Goal: Task Accomplishment & Management: Manage account settings

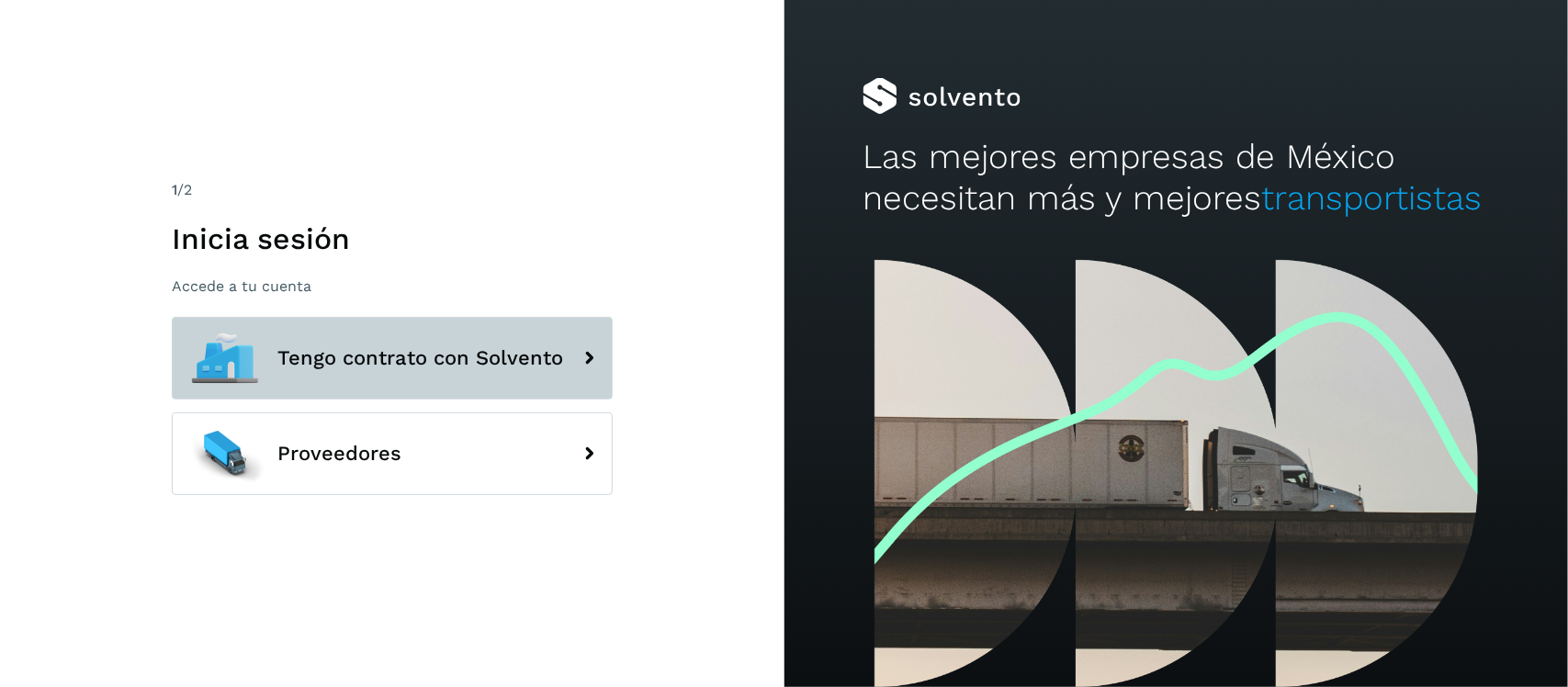
click at [436, 351] on span "Tengo contrato con Solvento" at bounding box center [420, 358] width 285 height 22
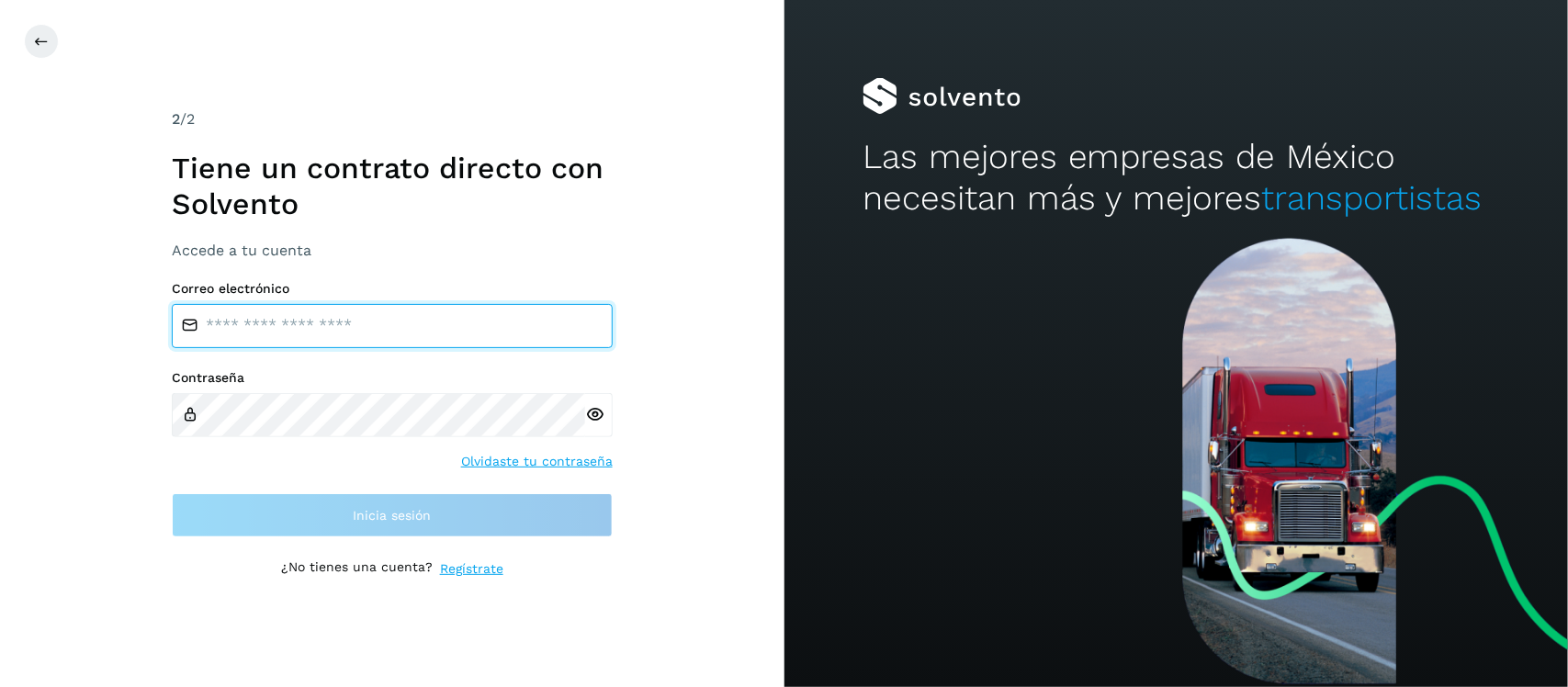
type input "**********"
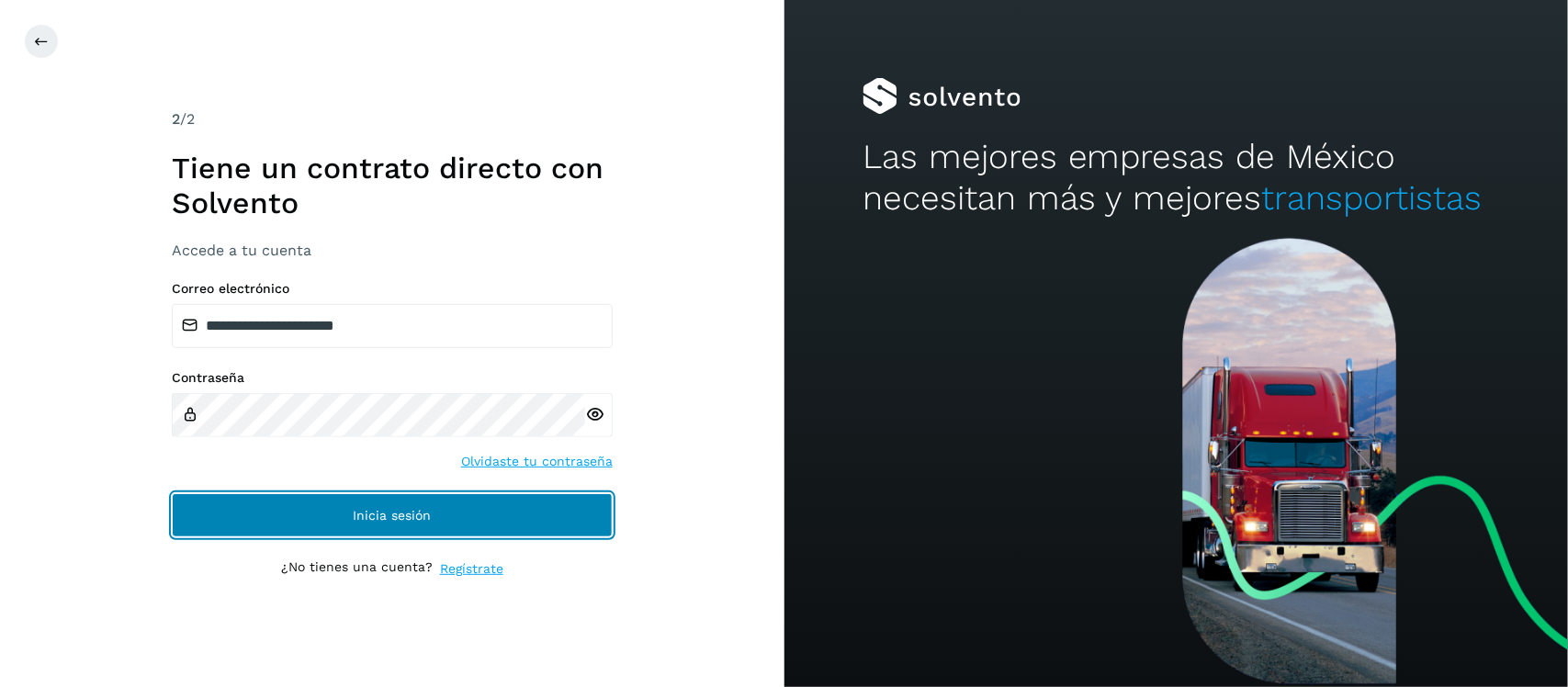
click at [304, 529] on button "Inicia sesión" at bounding box center [392, 515] width 441 height 44
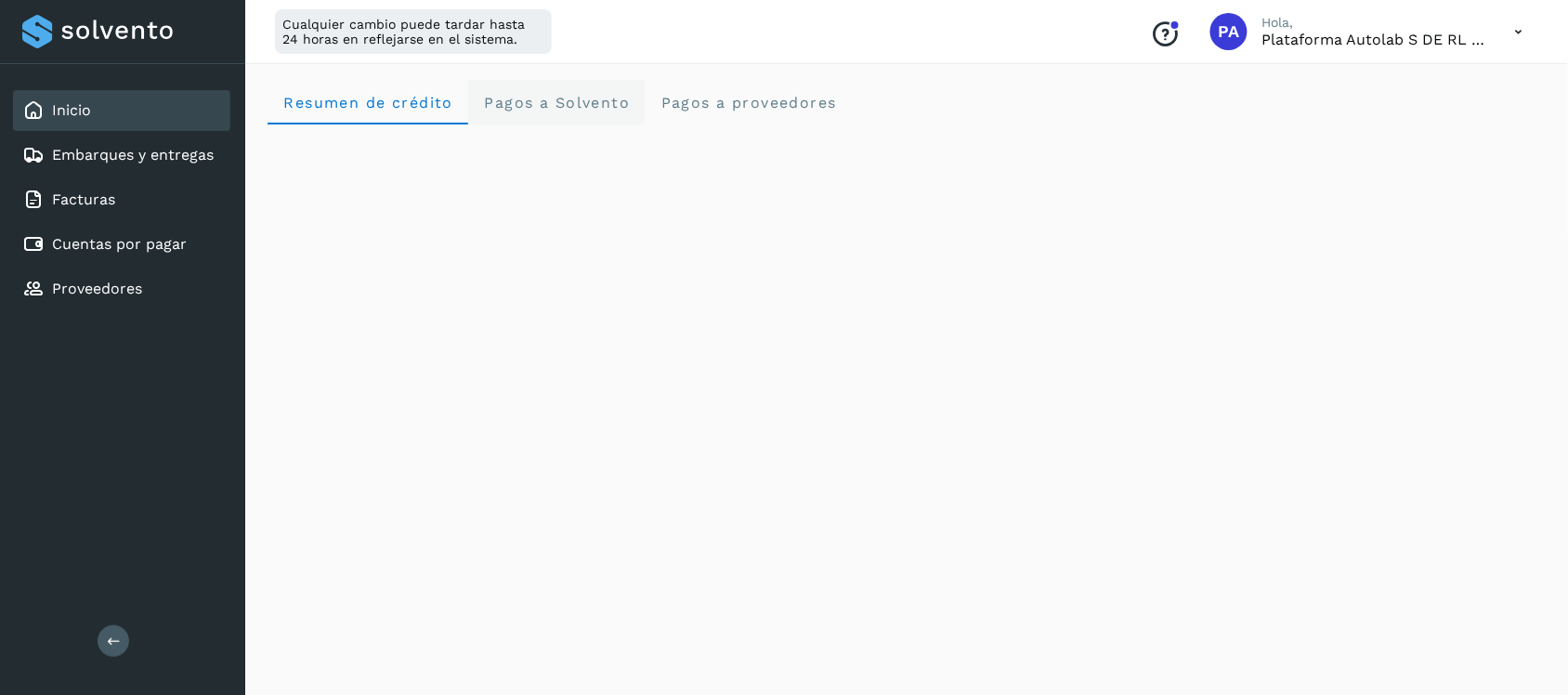
click at [551, 100] on span "Pagos a Solvento" at bounding box center [557, 102] width 147 height 17
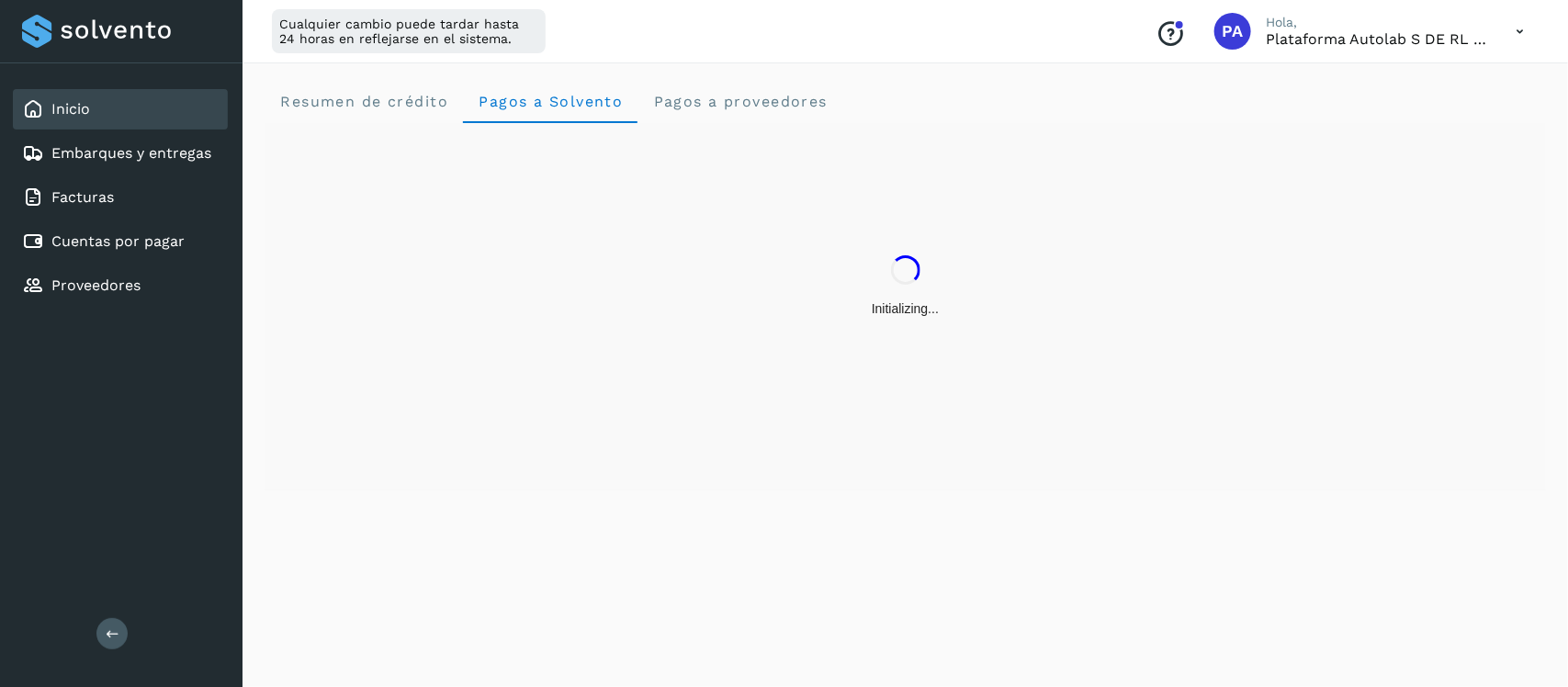
click at [1520, 33] on icon at bounding box center [1520, 32] width 38 height 38
click at [1375, 89] on div "Documentación" at bounding box center [1427, 82] width 218 height 35
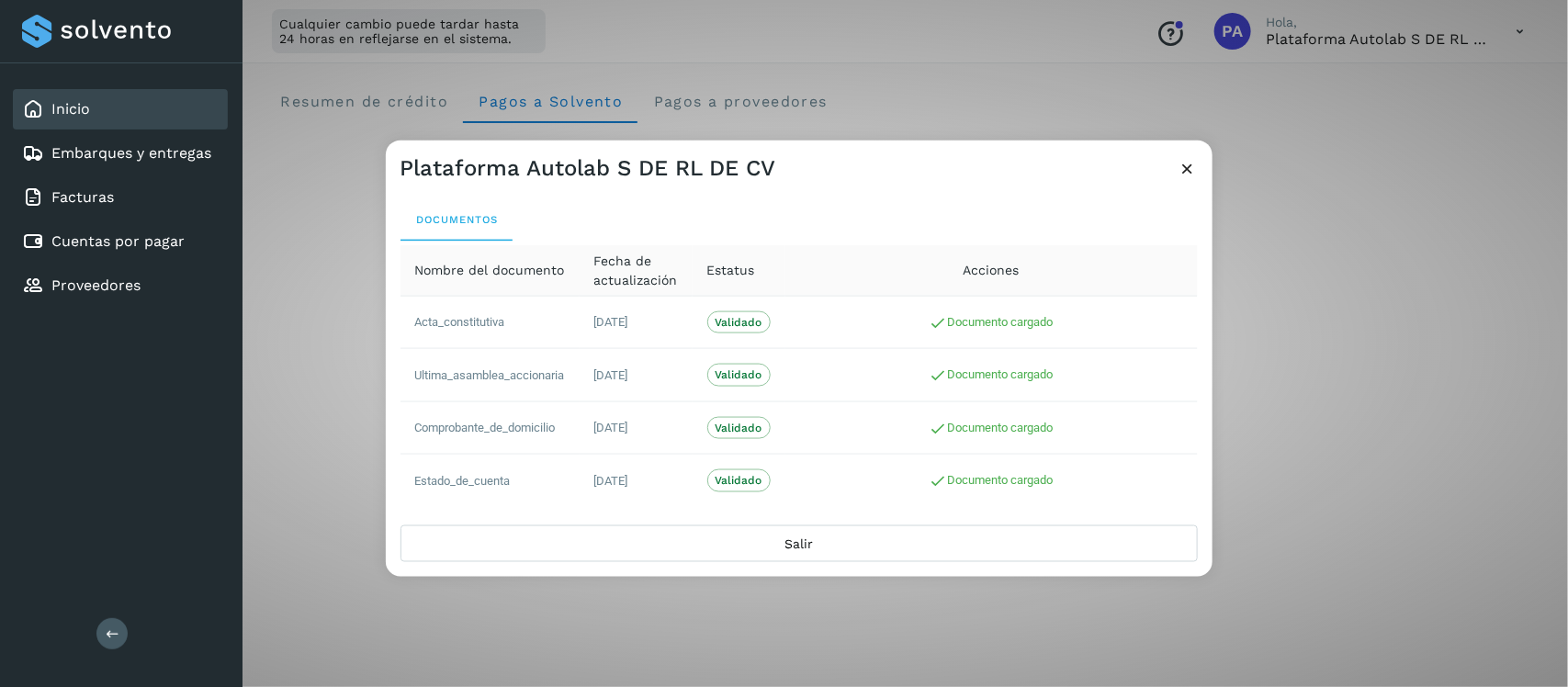
click at [1183, 159] on icon at bounding box center [1188, 168] width 19 height 19
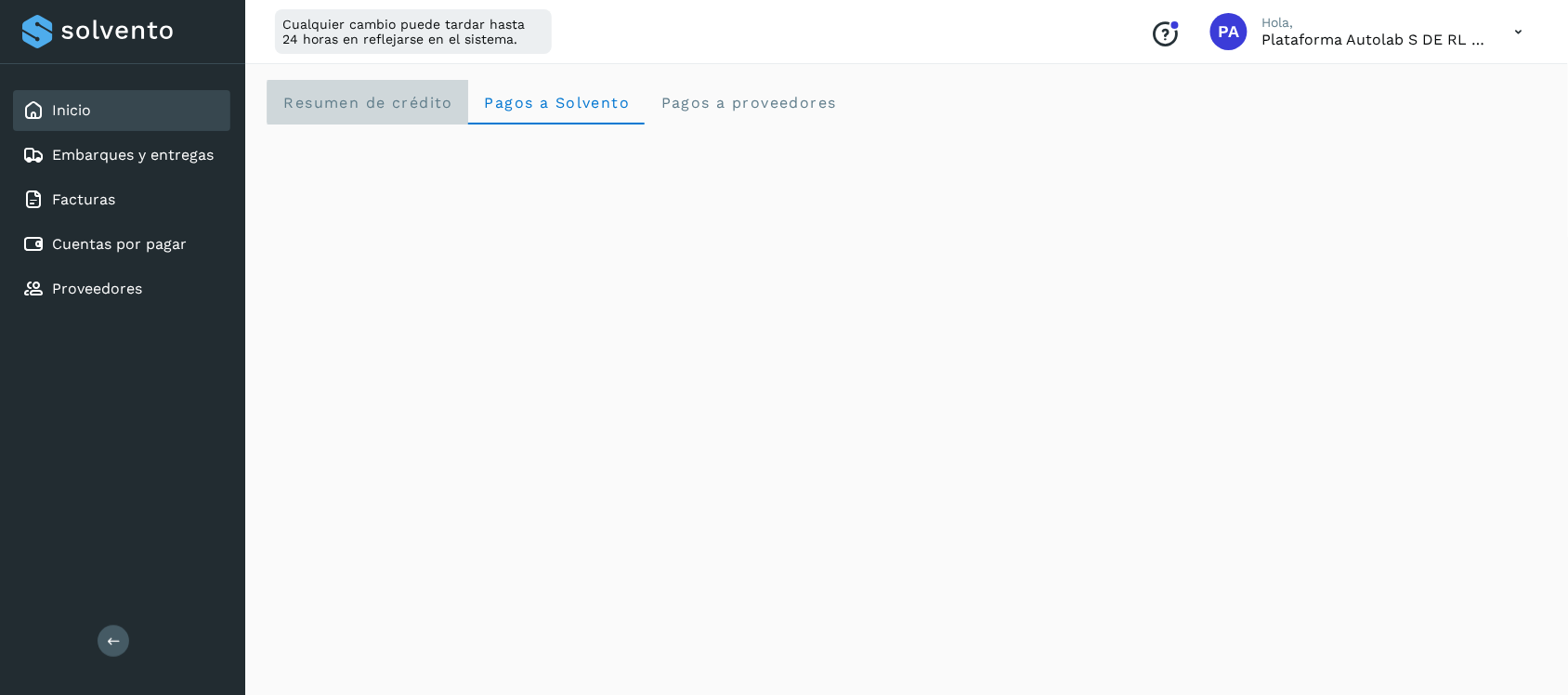
click at [359, 102] on span "Resumen de crédito" at bounding box center [368, 102] width 171 height 17
